Goal: Use online tool/utility: Utilize a website feature to perform a specific function

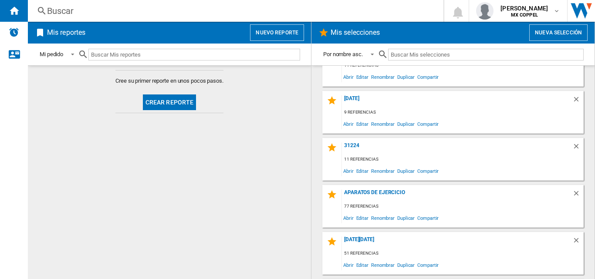
scroll to position [349, 0]
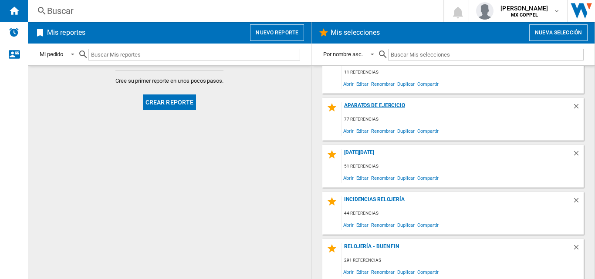
click at [401, 107] on div "Aparatos de ejercicio" at bounding box center [457, 108] width 231 height 12
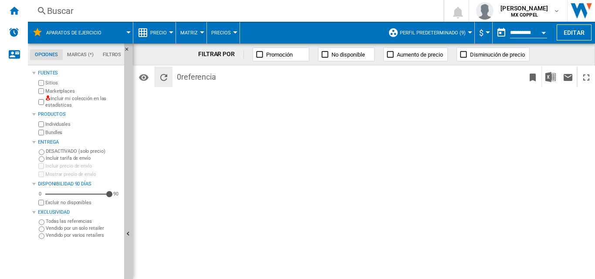
click at [162, 78] on ng-md-icon "Recargar" at bounding box center [164, 77] width 10 height 10
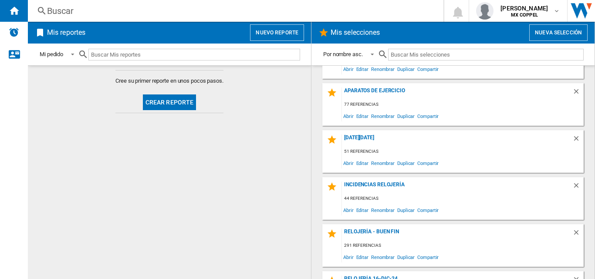
scroll to position [349, 0]
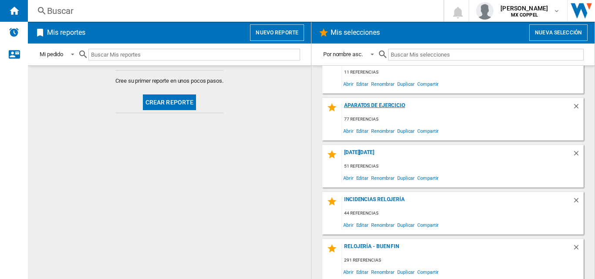
click at [393, 104] on div "Aparatos de ejercicio" at bounding box center [457, 108] width 231 height 12
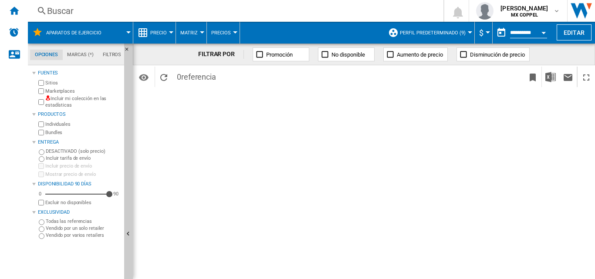
click at [324, 57] on ng-md-icon at bounding box center [325, 54] width 9 height 9
click at [330, 57] on button "No disponible" at bounding box center [346, 55] width 57 height 14
click at [285, 54] on span "Promoción" at bounding box center [279, 54] width 27 height 7
click at [186, 37] on button "Matriz" at bounding box center [191, 33] width 22 height 22
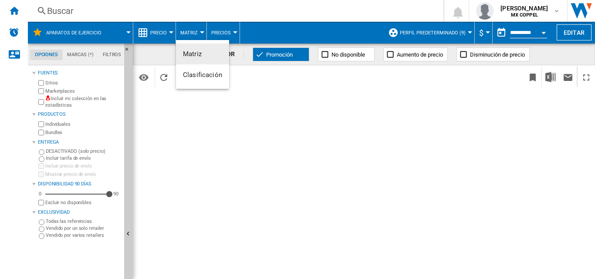
click at [193, 57] on span "Matriz" at bounding box center [192, 54] width 19 height 8
click at [292, 55] on span "Promoción" at bounding box center [279, 54] width 27 height 7
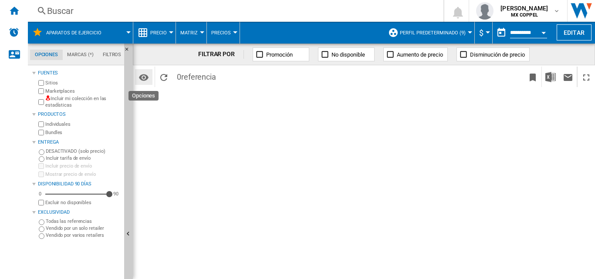
click at [143, 74] on md-icon "Opciones" at bounding box center [144, 77] width 10 height 10
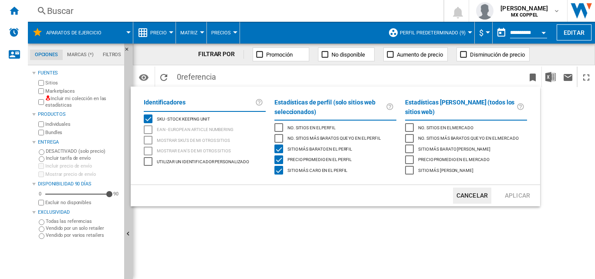
click at [487, 223] on md-backdrop at bounding box center [297, 139] width 595 height 279
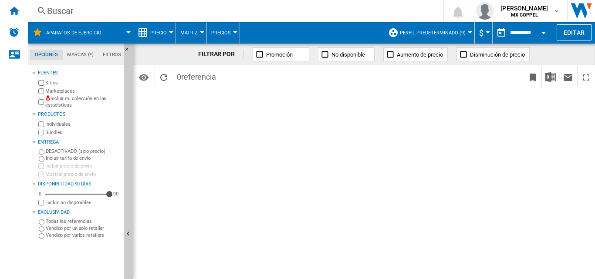
click at [398, 219] on div "FILTRAR POR Promoción No disponible Aumento de precio Disminución de precio 0 r…" at bounding box center [364, 162] width 462 height 236
click at [544, 33] on div "Open calendar" at bounding box center [544, 33] width 4 height 2
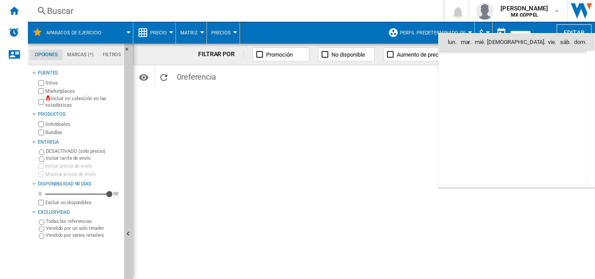
scroll to position [4158, 0]
click at [498, 117] on span "20" at bounding box center [494, 118] width 18 height 18
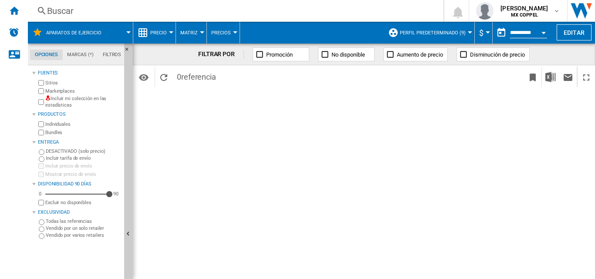
click at [538, 36] on button "Open calendar" at bounding box center [544, 32] width 16 height 16
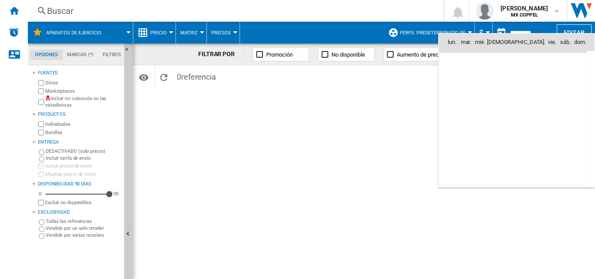
type input "**********"
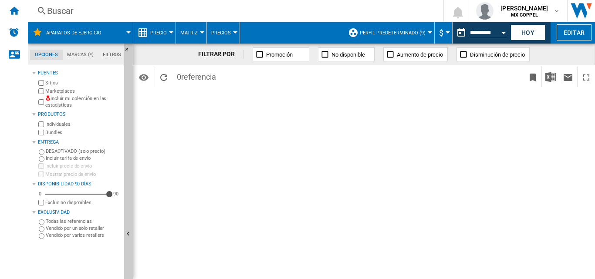
click at [86, 35] on span "Aparatos de ejercicio" at bounding box center [73, 33] width 55 height 6
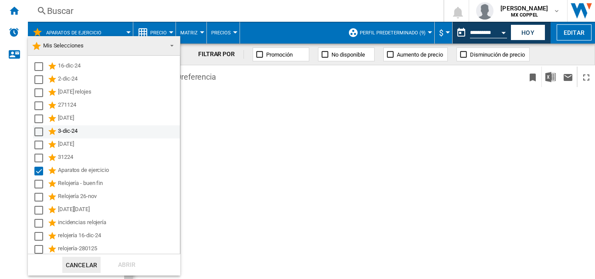
scroll to position [2, 0]
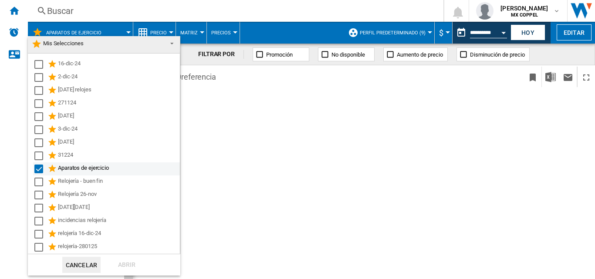
click at [81, 169] on div "Aparatos de ejercicio" at bounding box center [118, 169] width 121 height 10
click at [37, 180] on div "Select" at bounding box center [38, 182] width 9 height 9
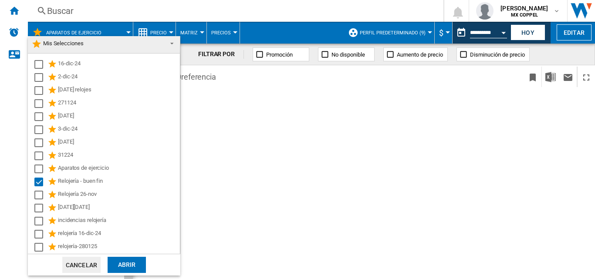
click at [134, 268] on div "Abrir" at bounding box center [127, 265] width 38 height 16
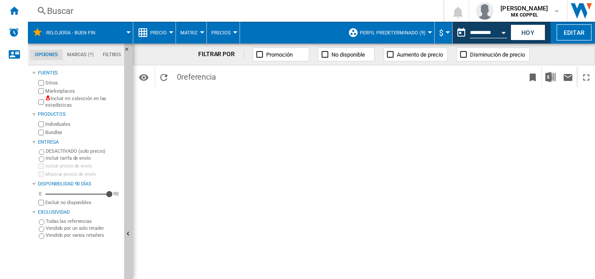
click at [68, 35] on span "Relojería - buen fin" at bounding box center [70, 33] width 49 height 6
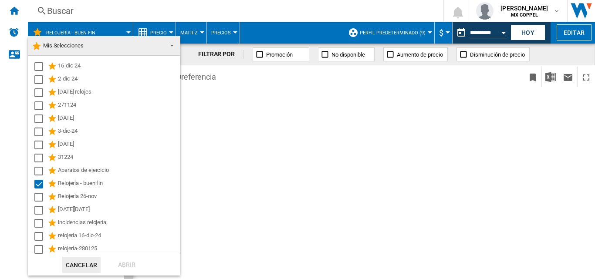
click at [270, 142] on md-backdrop at bounding box center [297, 139] width 595 height 279
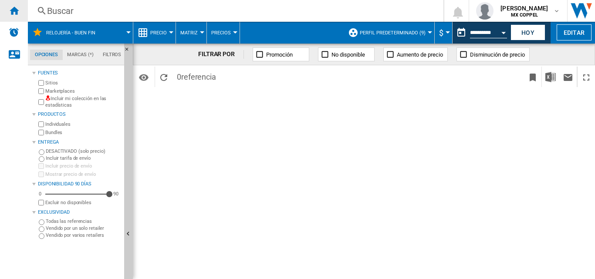
click at [10, 8] on ng-md-icon "Inicio" at bounding box center [14, 10] width 10 height 10
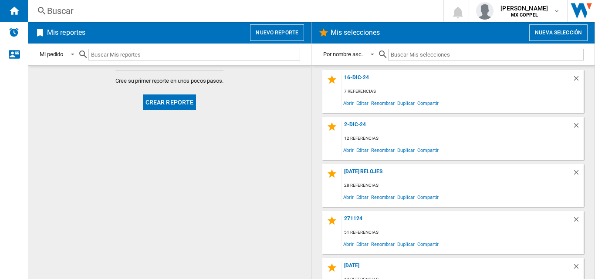
click at [174, 102] on button "Crear reporte" at bounding box center [170, 103] width 54 height 16
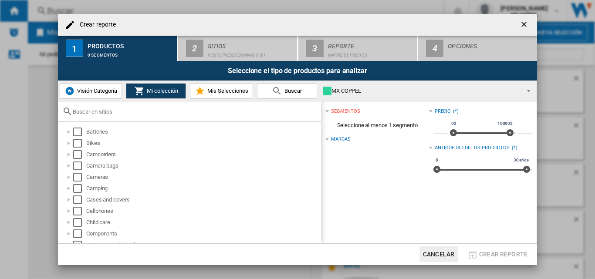
click at [230, 94] on span "Mis Selecciones" at bounding box center [226, 91] width 43 height 7
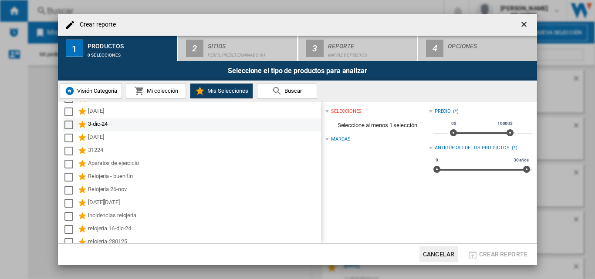
scroll to position [58, 0]
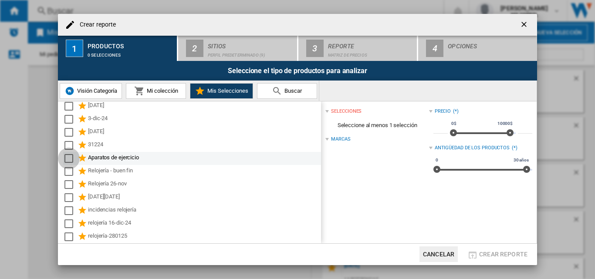
click at [67, 160] on div "Select" at bounding box center [69, 158] width 9 height 9
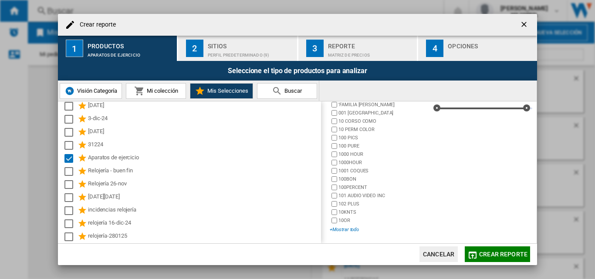
scroll to position [0, 0]
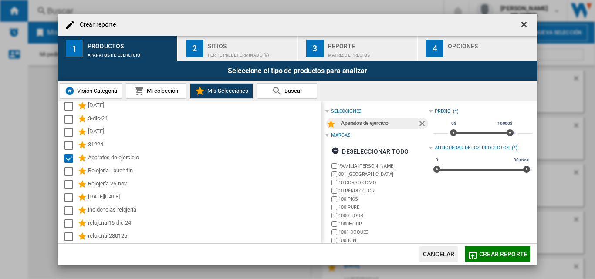
click at [269, 51] on div "Perfil predeterminado (9)" at bounding box center [251, 52] width 86 height 9
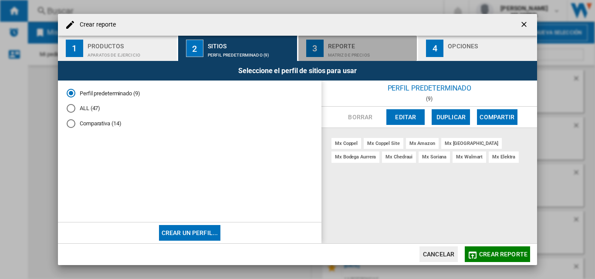
click at [339, 51] on div "Matriz de precios" at bounding box center [371, 52] width 86 height 9
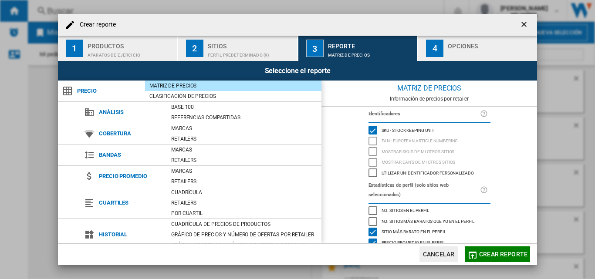
scroll to position [71, 0]
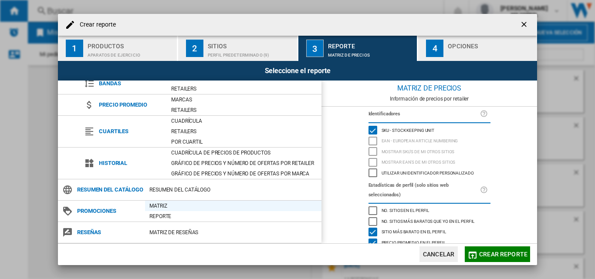
click at [200, 205] on div "Matriz" at bounding box center [233, 206] width 177 height 9
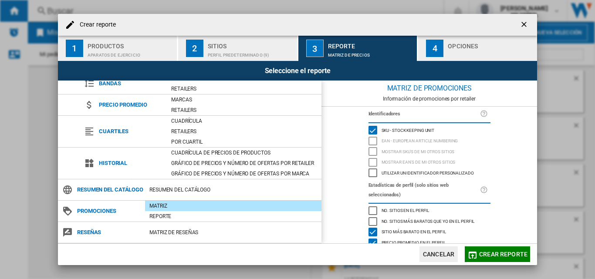
click at [451, 56] on div "button" at bounding box center [491, 52] width 86 height 9
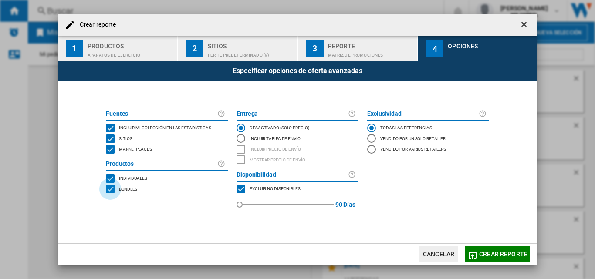
click at [110, 186] on div "BUNDLES" at bounding box center [110, 189] width 9 height 9
click at [496, 256] on span "Crear reporte" at bounding box center [503, 254] width 48 height 7
